Goal: Complete application form

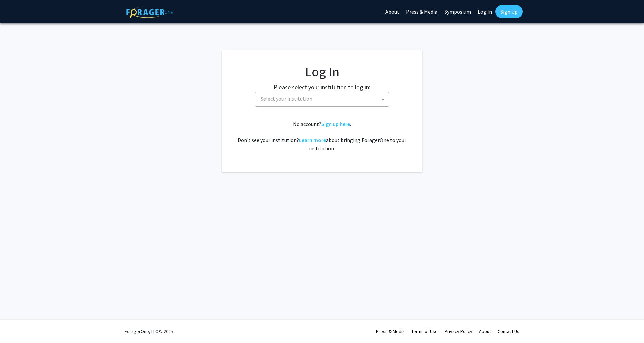
click at [319, 95] on span "Select your institution" at bounding box center [323, 99] width 131 height 14
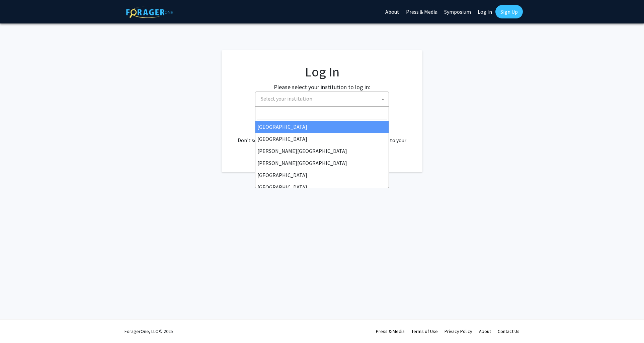
select select "34"
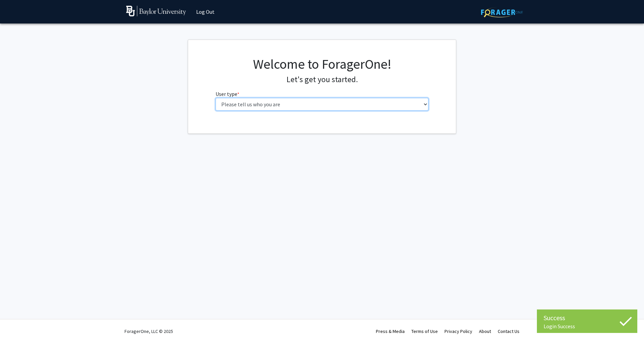
click at [327, 105] on select "Please tell us who you are Undergraduate Student Master's Student Doctoral Cand…" at bounding box center [322, 104] width 213 height 13
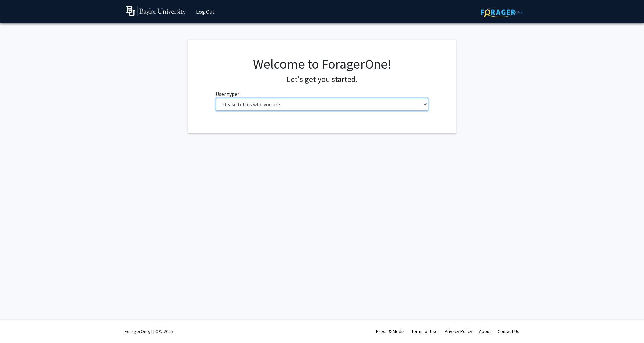
select select "5: faculty"
click at [216, 98] on select "Please tell us who you are Undergraduate Student Master's Student Doctoral Cand…" at bounding box center [322, 104] width 213 height 13
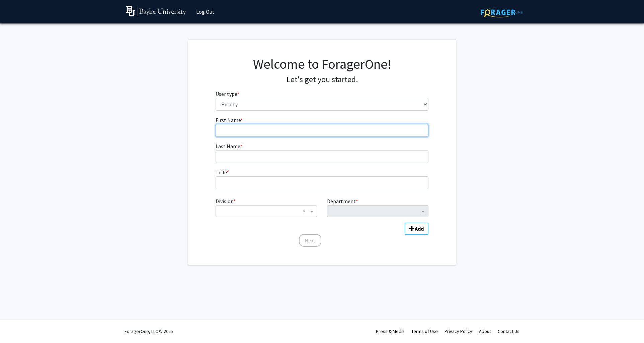
click at [268, 124] on input "First Name * required" at bounding box center [322, 130] width 213 height 13
type input "[PERSON_NAME]"
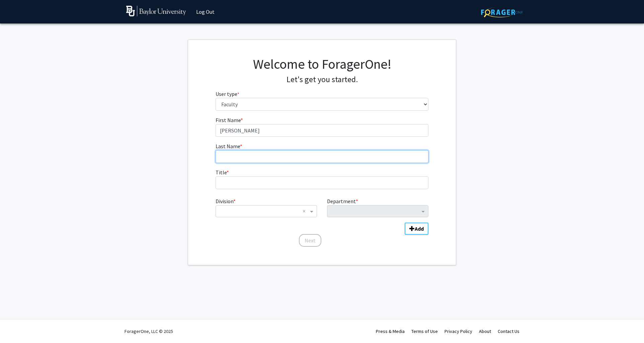
type input "[PERSON_NAME] (Baylor)"
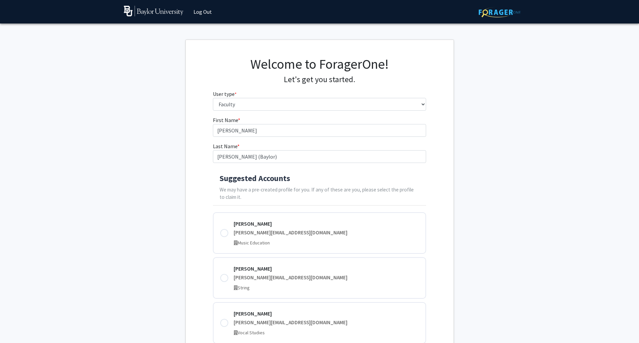
click at [329, 191] on p "We may have a pre-created profile for you. If any of these are you, please sele…" at bounding box center [320, 193] width 200 height 15
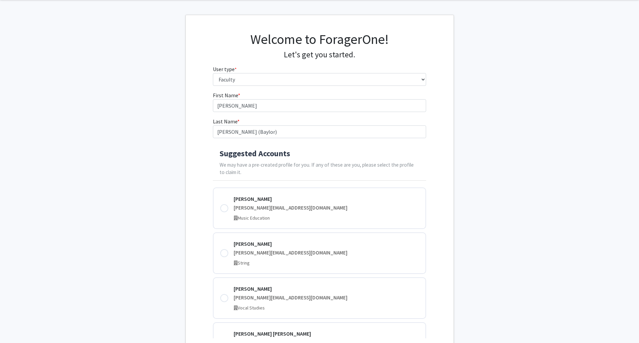
scroll to position [109, 0]
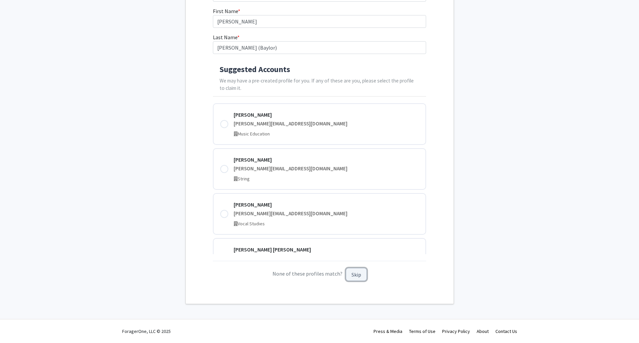
click at [358, 276] on button "Skip" at bounding box center [356, 274] width 21 height 13
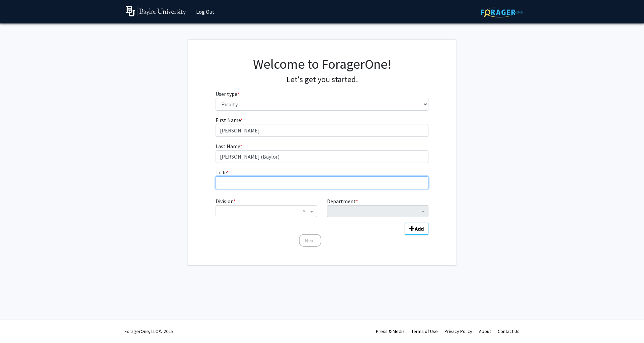
click at [252, 181] on input "Title * required" at bounding box center [322, 182] width 213 height 13
type input "Associate Professor"
click at [253, 213] on input "Division" at bounding box center [259, 211] width 81 height 8
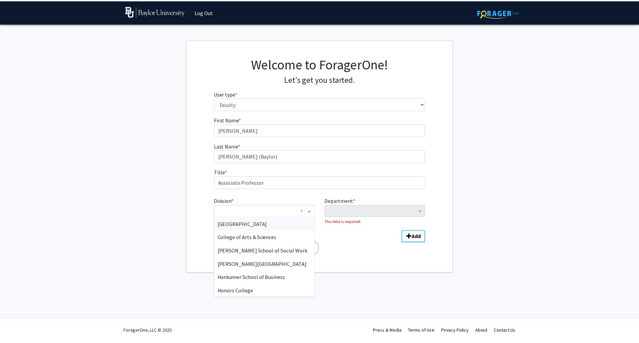
scroll to position [107, 0]
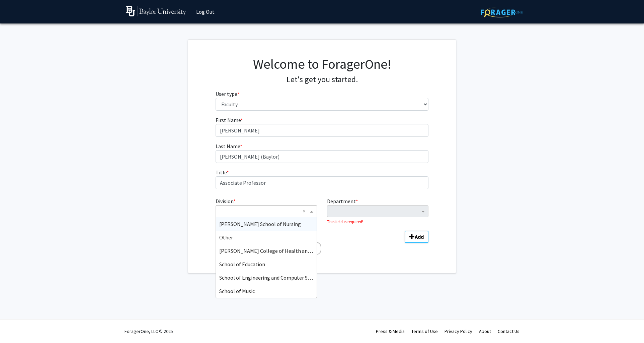
click at [244, 222] on span "[PERSON_NAME] School of Nursing" at bounding box center [260, 223] width 82 height 7
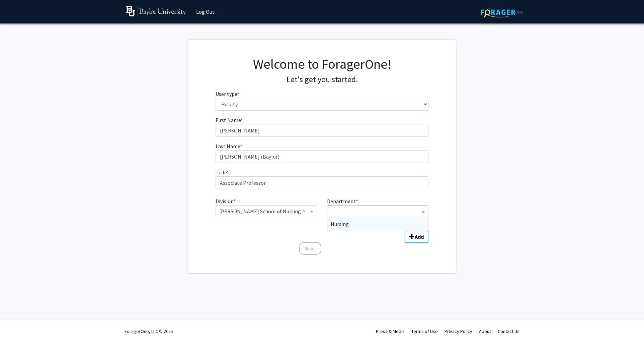
click at [339, 208] on input "Department" at bounding box center [375, 211] width 89 height 8
click at [337, 223] on span "Nursing" at bounding box center [340, 223] width 18 height 7
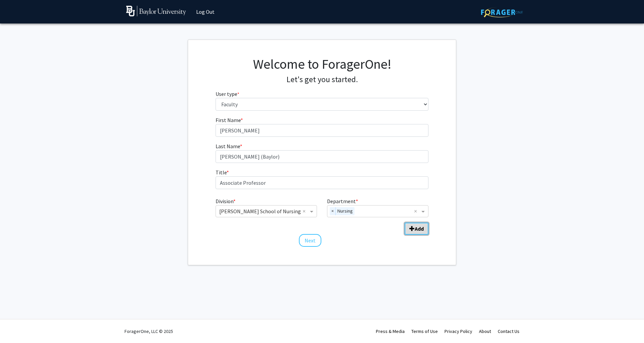
click at [419, 228] on b "Add" at bounding box center [419, 228] width 9 height 7
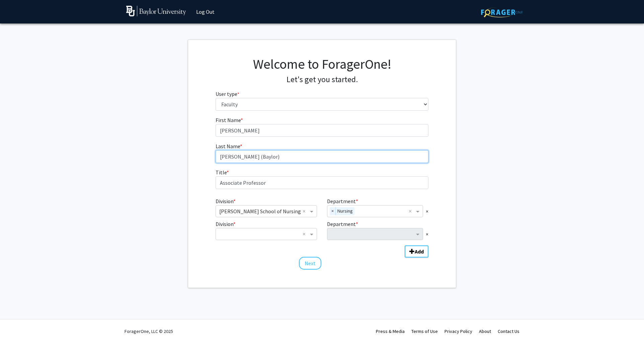
click at [271, 158] on input "[PERSON_NAME] (Baylor)" at bounding box center [322, 156] width 213 height 13
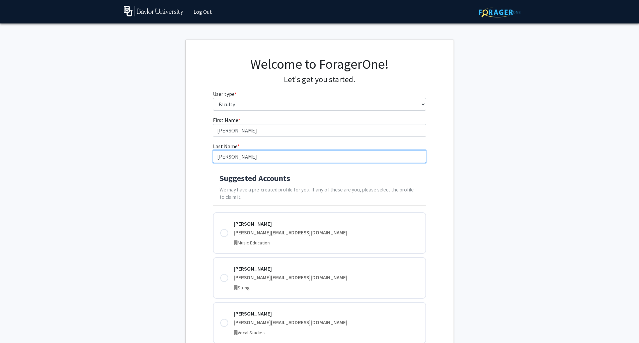
type input "[PERSON_NAME]"
click at [502, 241] on fg-get-started "Welcome to ForagerOne! Let's get you started. User type * required Please tell …" at bounding box center [319, 226] width 639 height 373
click at [272, 153] on input "[PERSON_NAME]" at bounding box center [319, 156] width 213 height 13
click at [580, 213] on fg-get-started "Welcome to ForagerOne! Let's get you started. User type * required Please tell …" at bounding box center [319, 226] width 639 height 373
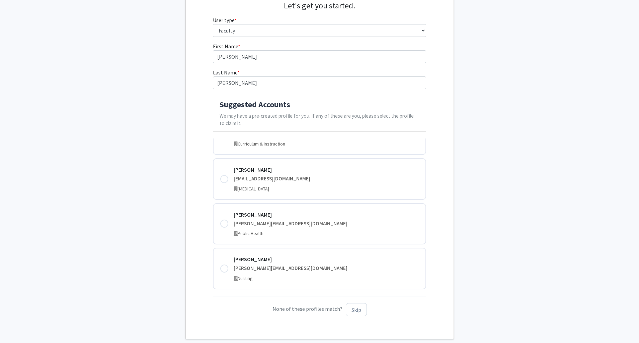
scroll to position [109, 0]
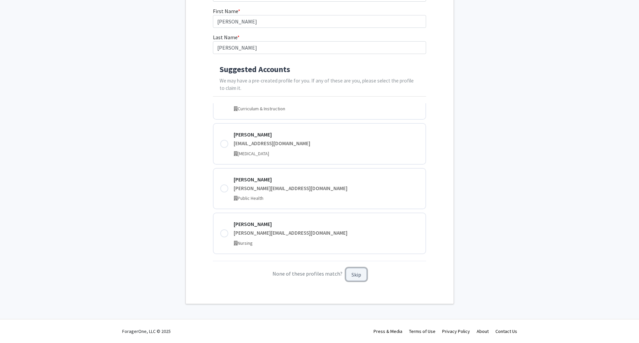
click at [353, 275] on button "Skip" at bounding box center [356, 274] width 21 height 13
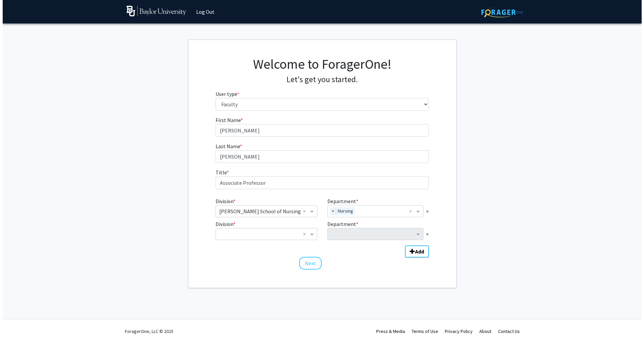
scroll to position [0, 0]
click at [250, 234] on input "Division" at bounding box center [259, 234] width 81 height 8
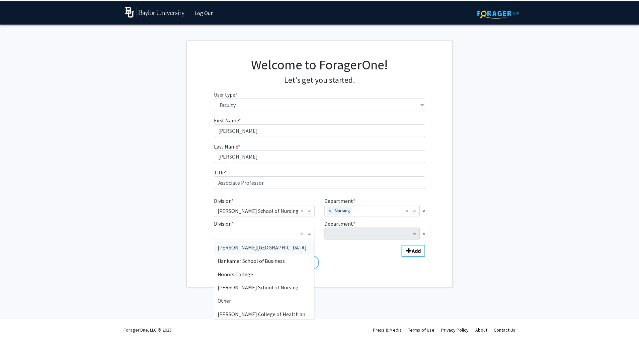
scroll to position [107, 0]
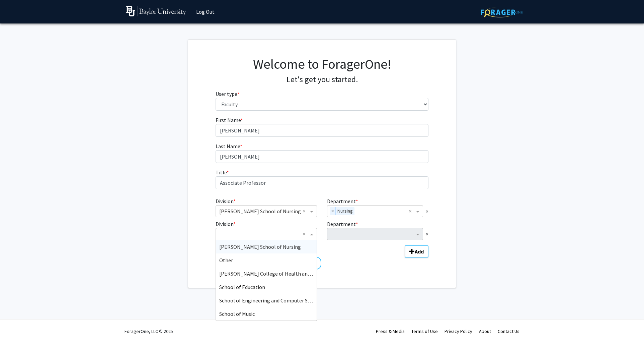
click at [248, 243] on span "[PERSON_NAME] School of Nursing" at bounding box center [260, 246] width 82 height 7
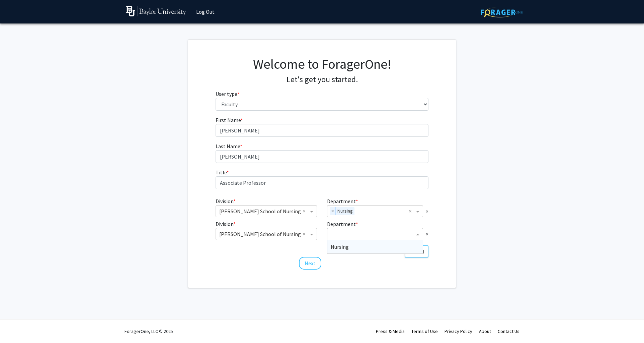
click at [370, 234] on input "Department" at bounding box center [373, 234] width 84 height 8
click at [346, 246] on span "Nursing" at bounding box center [340, 246] width 18 height 7
click at [422, 251] on b "Add" at bounding box center [419, 251] width 9 height 7
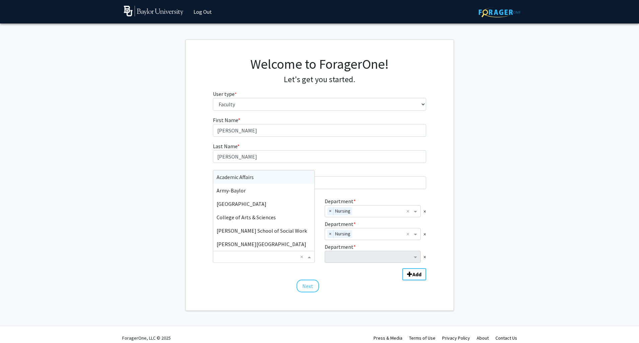
click at [296, 258] on input "Division" at bounding box center [257, 256] width 81 height 8
click at [248, 177] on span "[PERSON_NAME] School of Nursing" at bounding box center [258, 176] width 82 height 7
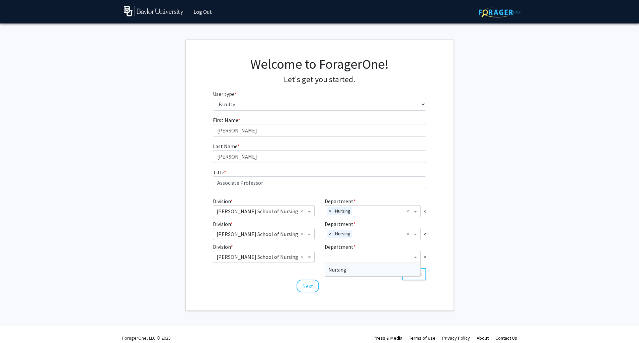
click at [340, 258] on input "Department" at bounding box center [370, 257] width 84 height 8
click at [332, 271] on span "Nursing" at bounding box center [337, 269] width 18 height 7
click at [308, 286] on button "Next" at bounding box center [308, 285] width 22 height 13
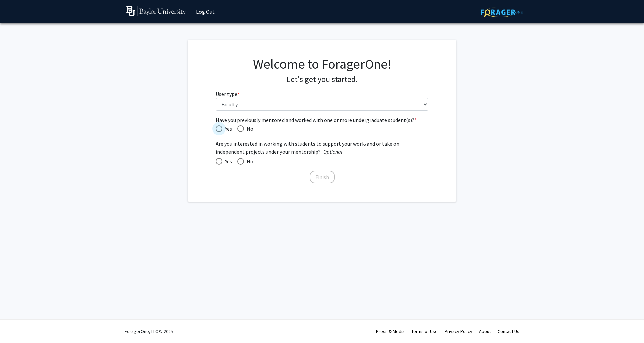
click at [222, 130] on span "Yes" at bounding box center [227, 129] width 10 height 8
click at [222, 130] on input "Yes" at bounding box center [219, 128] width 7 height 7
radio input "true"
click at [215, 163] on div "Have you previously mentored and worked with one or more undergraduate student(…" at bounding box center [322, 150] width 223 height 68
click at [222, 161] on span "Yes" at bounding box center [227, 161] width 10 height 8
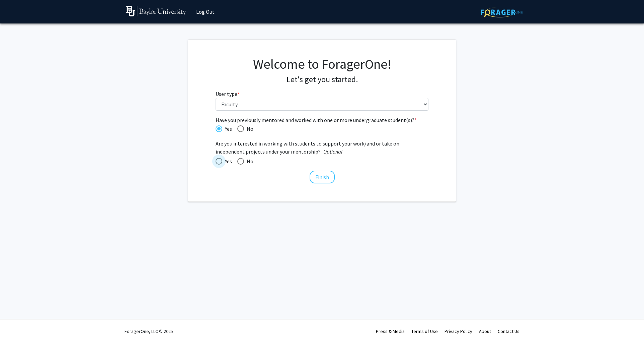
click at [222, 161] on input "Yes" at bounding box center [219, 161] width 7 height 7
radio input "true"
click at [322, 176] on button "Finish" at bounding box center [322, 176] width 25 height 13
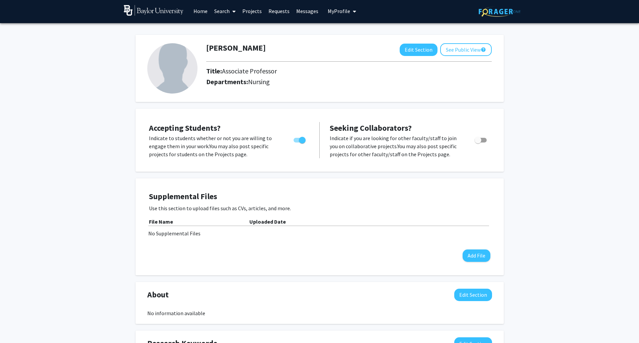
scroll to position [219, 0]
